Goal: Information Seeking & Learning: Learn about a topic

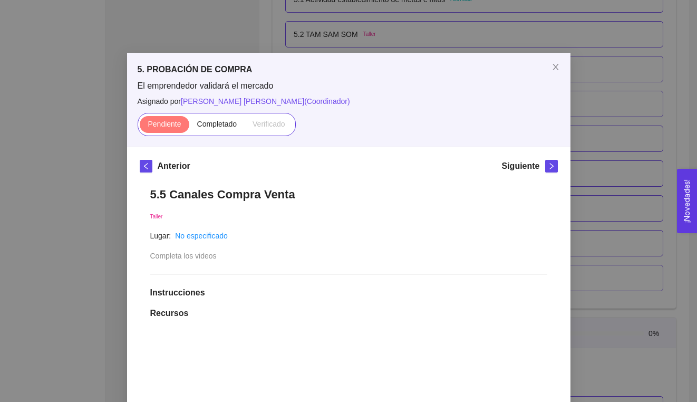
scroll to position [245, 0]
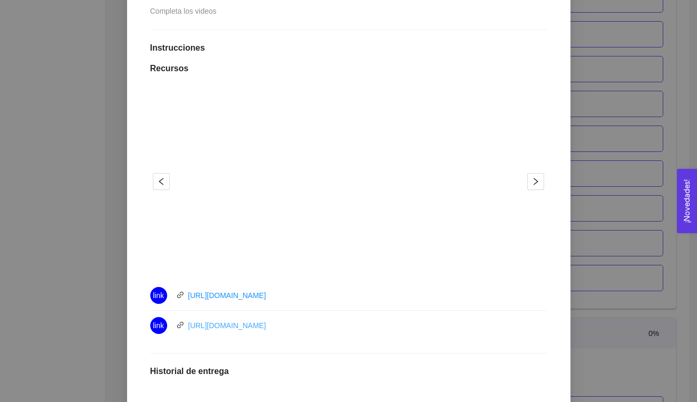
click at [253, 321] on link "[URL][DOMAIN_NAME]" at bounding box center [227, 325] width 78 height 8
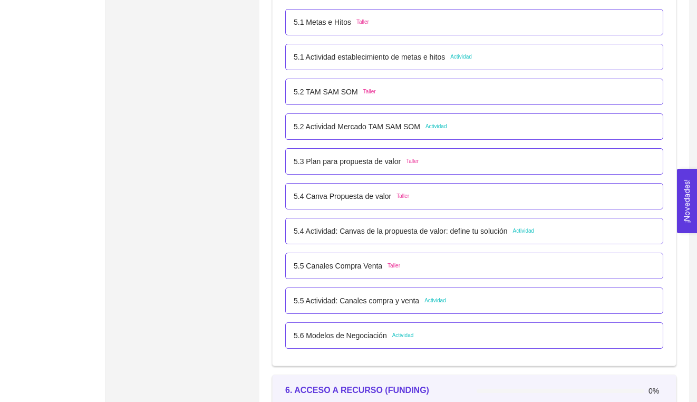
scroll to position [2076, 0]
click at [343, 268] on p "5.5 Canales Compra Venta" at bounding box center [338, 265] width 89 height 12
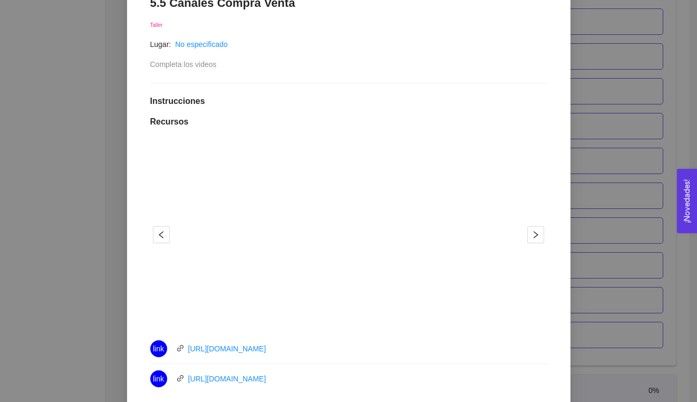
scroll to position [374, 0]
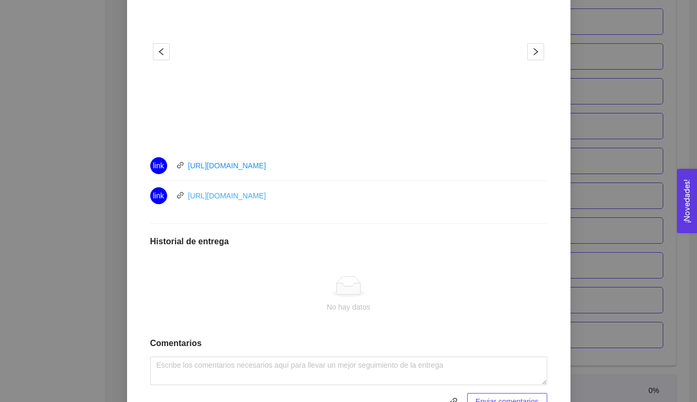
click at [232, 193] on link "[URL][DOMAIN_NAME]" at bounding box center [227, 195] width 78 height 8
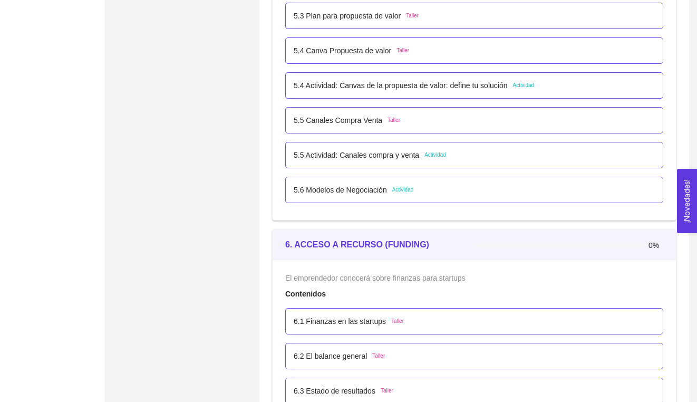
scroll to position [2221, 0]
click at [366, 123] on p "5.5 Canales Compra Venta" at bounding box center [338, 121] width 89 height 12
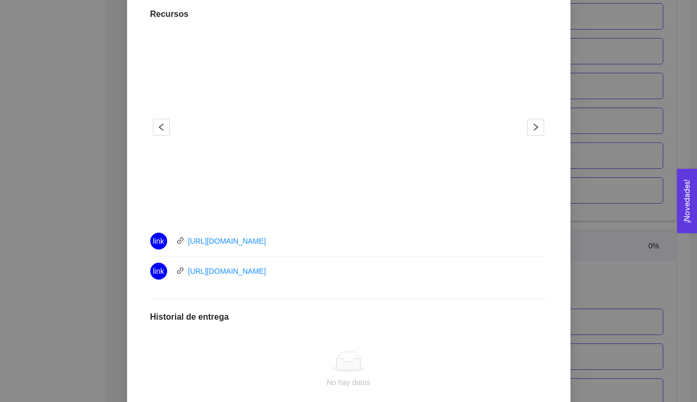
scroll to position [304, 0]
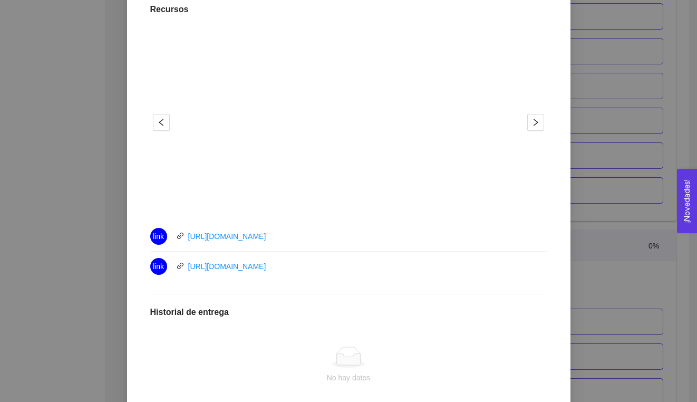
click at [266, 271] on div "https://youtu.be/pXLWAvsMIqE" at bounding box center [227, 266] width 78 height 12
click at [265, 233] on link "https://youtu.be/eTn8dc_-BuQ" at bounding box center [227, 236] width 78 height 8
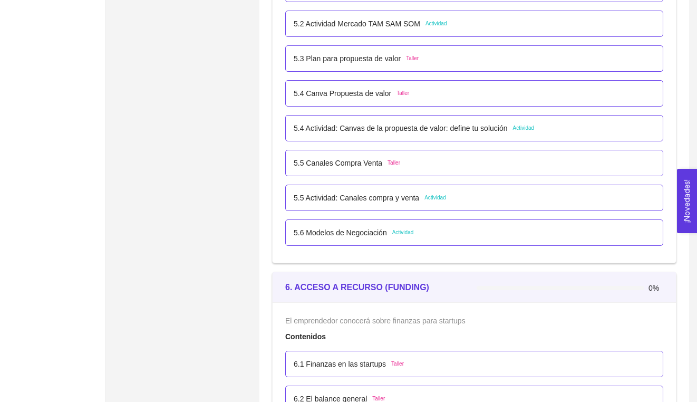
scroll to position [2176, 0]
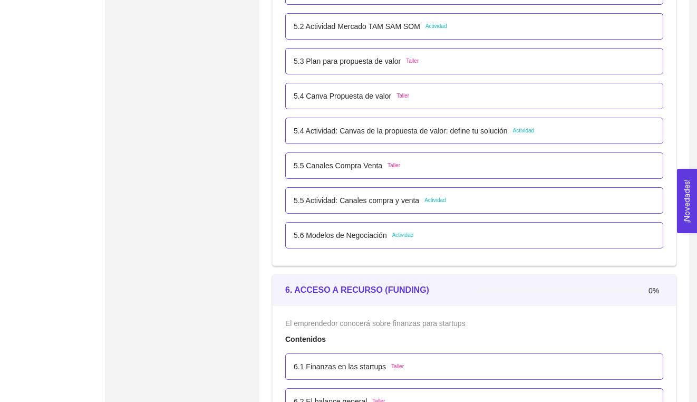
click at [337, 172] on div "5.5 Canales Compra Venta Taller" at bounding box center [474, 165] width 378 height 26
click at [337, 165] on p "5.5 Canales Compra Venta" at bounding box center [338, 166] width 89 height 12
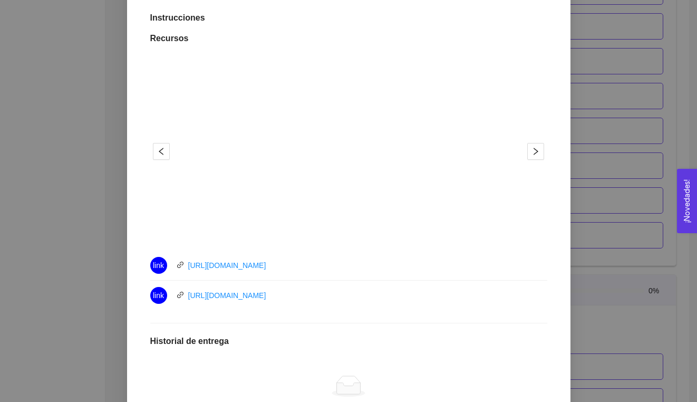
scroll to position [412, 0]
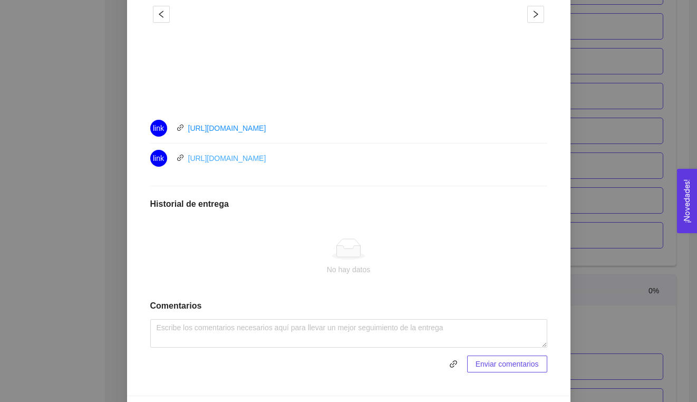
click at [235, 159] on link "https://youtu.be/pXLWAvsMIqE" at bounding box center [227, 158] width 78 height 8
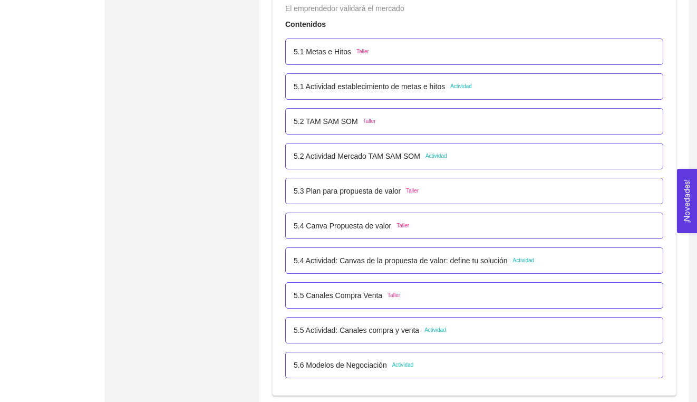
scroll to position [2052, 0]
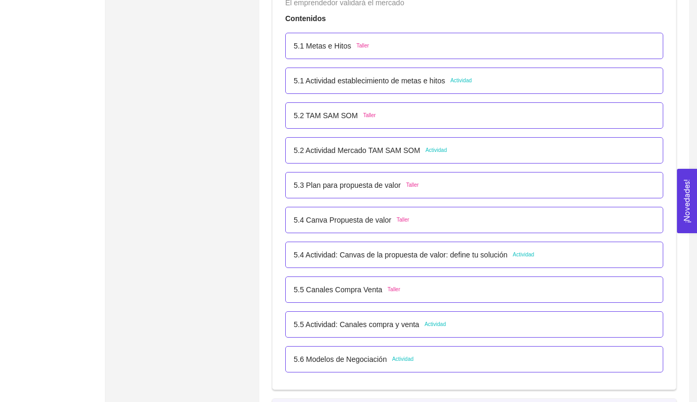
click at [327, 324] on p "5.5 Actividad: Canales compra y venta" at bounding box center [356, 324] width 125 height 12
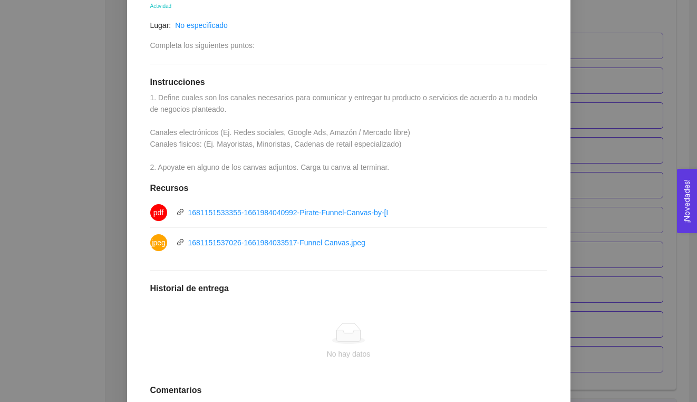
scroll to position [213, 0]
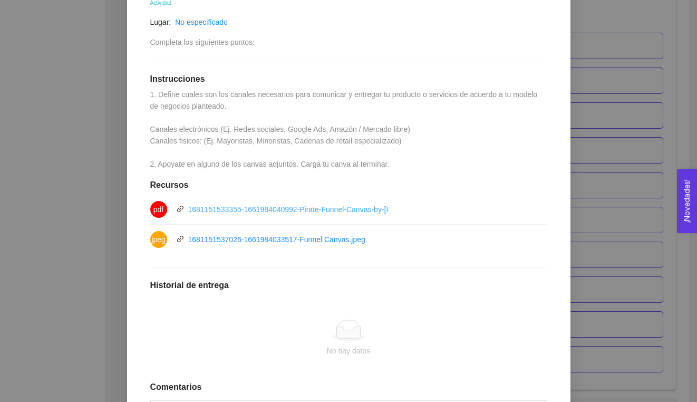
click at [321, 207] on link "1681151533355-1661984040992-Pirate-Funnel-Canvas-by-[PERSON_NAME].pdf" at bounding box center [322, 209] width 269 height 8
click at [284, 238] on link "1681151537026-1661984033517-Funnel Canvas.jpeg" at bounding box center [276, 239] width 177 height 8
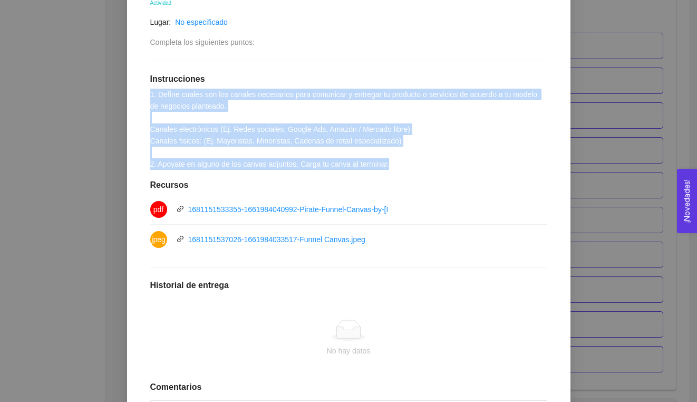
drag, startPoint x: 150, startPoint y: 91, endPoint x: 421, endPoint y: 162, distance: 280.7
click at [421, 162] on div "5.5 Actividad: Canales compra y venta Actividad Lugar: No especificado Completa…" at bounding box center [349, 213] width 418 height 501
copy span "1. Define cuales son los canales necesarios para comunicar y entregar tu produc…"
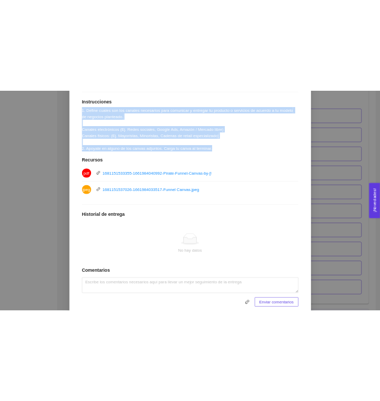
scroll to position [312, 0]
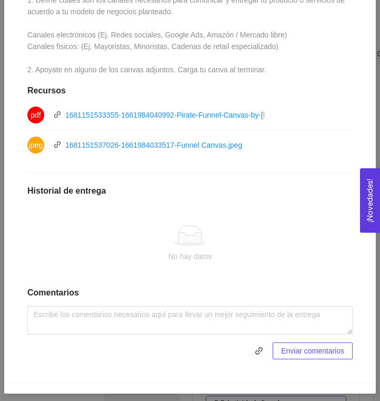
click at [205, 88] on h1 "Recursos" at bounding box center [190, 90] width 326 height 11
